Goal: Entertainment & Leisure: Consume media (video, audio)

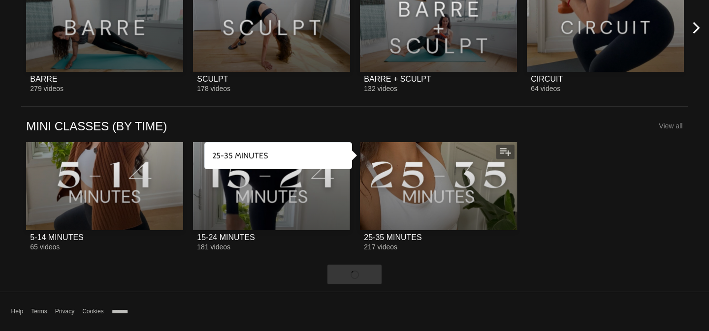
scroll to position [1143, 0]
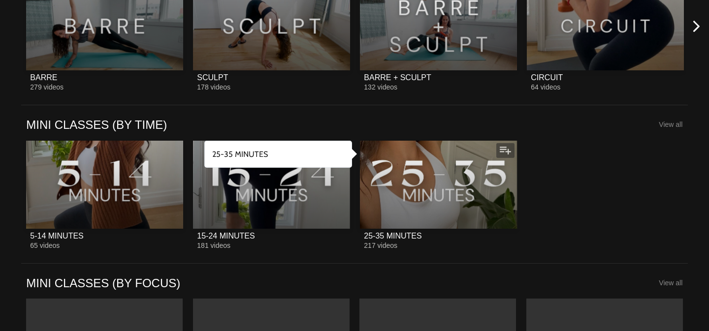
click at [397, 184] on div at bounding box center [438, 185] width 157 height 88
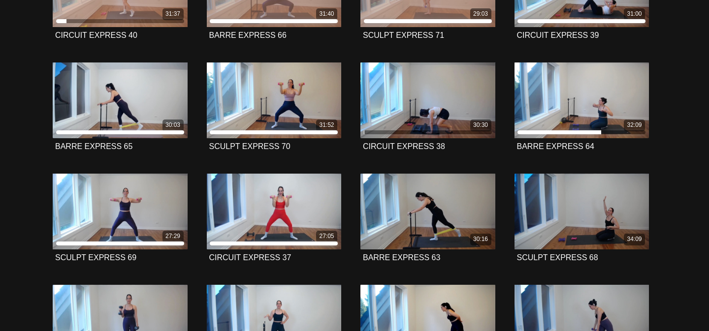
scroll to position [311, 0]
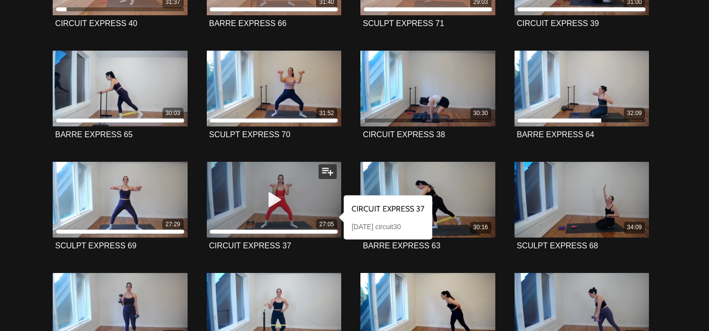
click at [273, 199] on icon at bounding box center [274, 199] width 30 height 17
